Goal: Information Seeking & Learning: Understand process/instructions

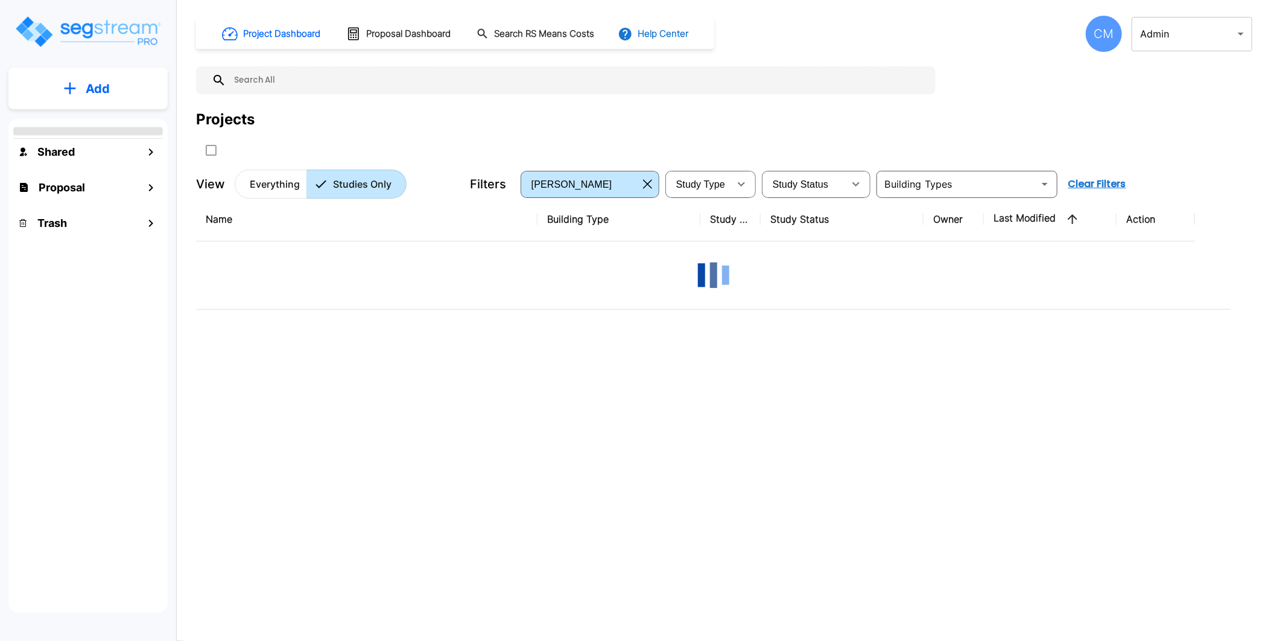
click at [664, 31] on button "Help Center" at bounding box center [654, 33] width 78 height 23
click at [675, 85] on link "How-To Videos" at bounding box center [676, 88] width 116 height 22
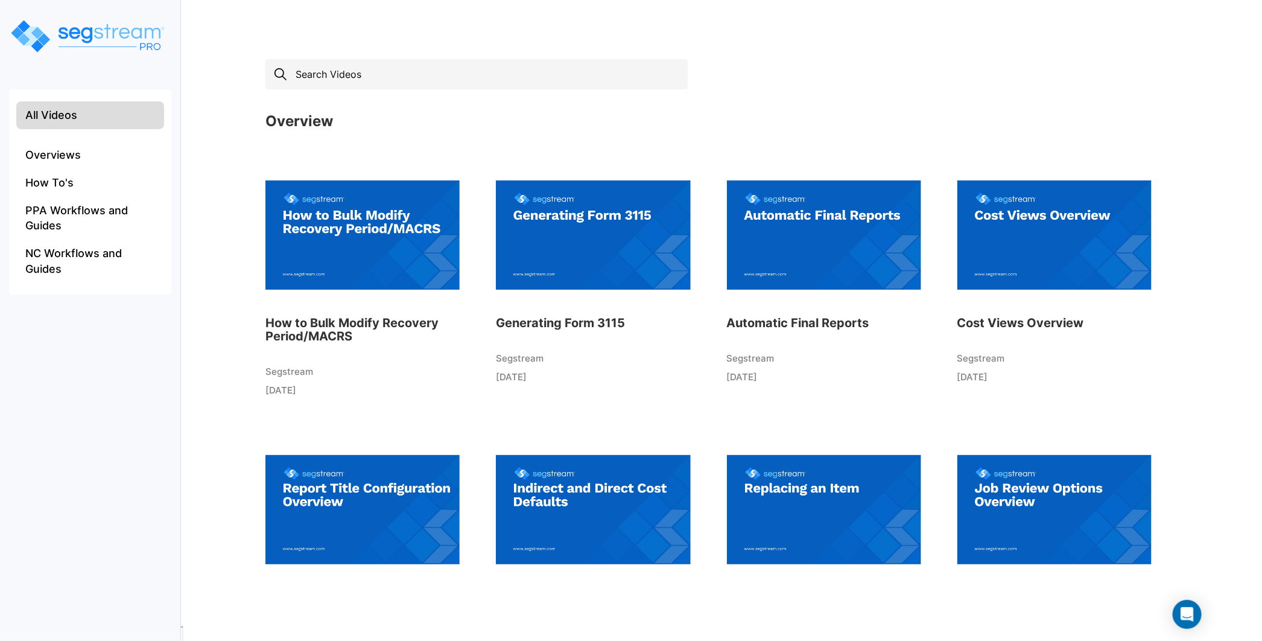
click at [391, 65] on input "text" at bounding box center [476, 74] width 422 height 30
type input "search"
click at [481, 57] on div "× Overview How to Bulk Modify Recovery Period/MACRS Segstream 13 days ago Gener…" at bounding box center [726, 336] width 947 height 579
click at [481, 81] on input "text" at bounding box center [476, 74] width 422 height 30
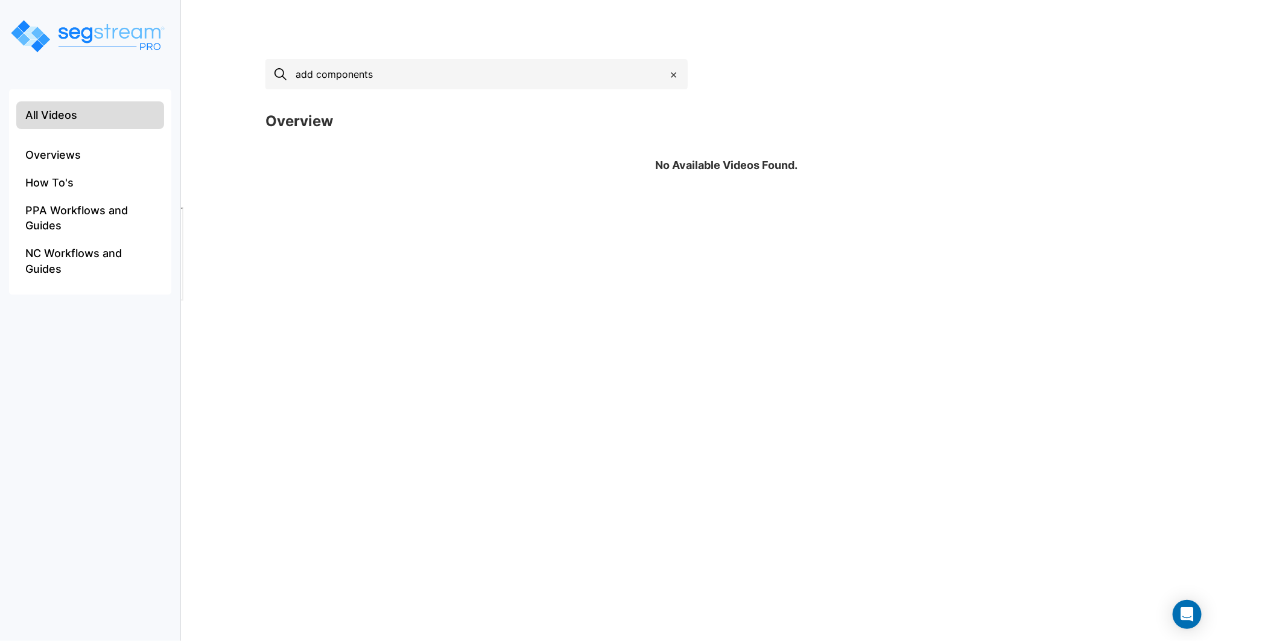
click at [483, 81] on input "add components" at bounding box center [476, 74] width 422 height 30
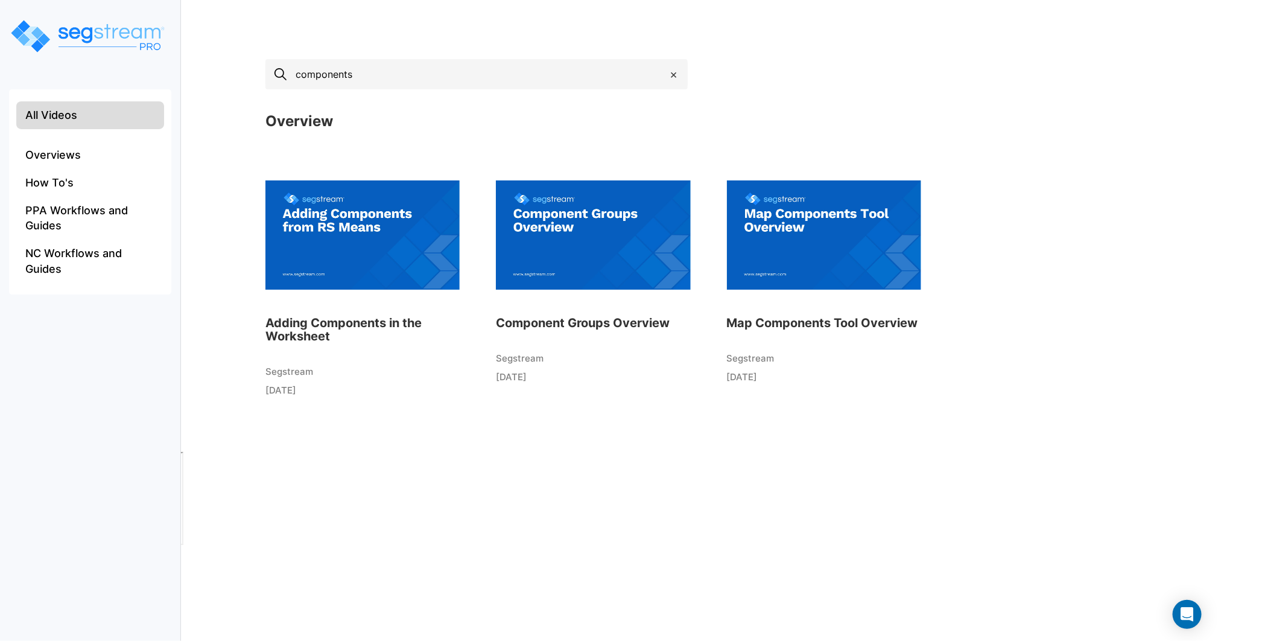
type input "components"
click at [334, 238] on img at bounding box center [362, 234] width 194 height 133
